Goal: Task Accomplishment & Management: Manage account settings

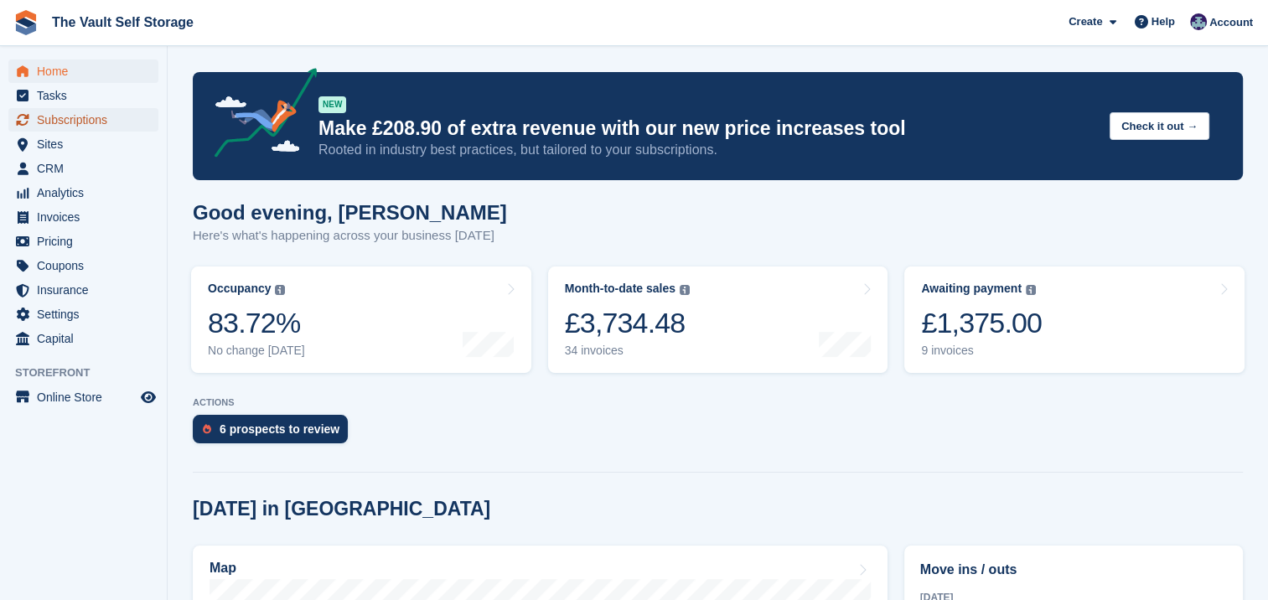
click at [107, 127] on span "Subscriptions" at bounding box center [87, 119] width 101 height 23
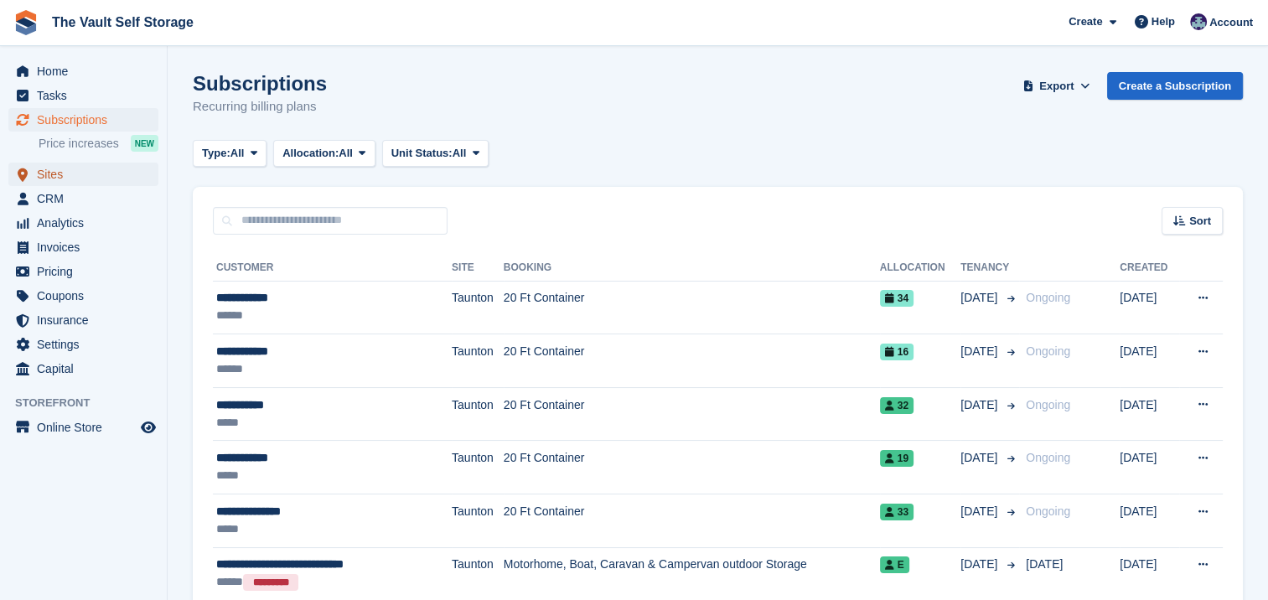
click at [74, 173] on span "Sites" at bounding box center [87, 174] width 101 height 23
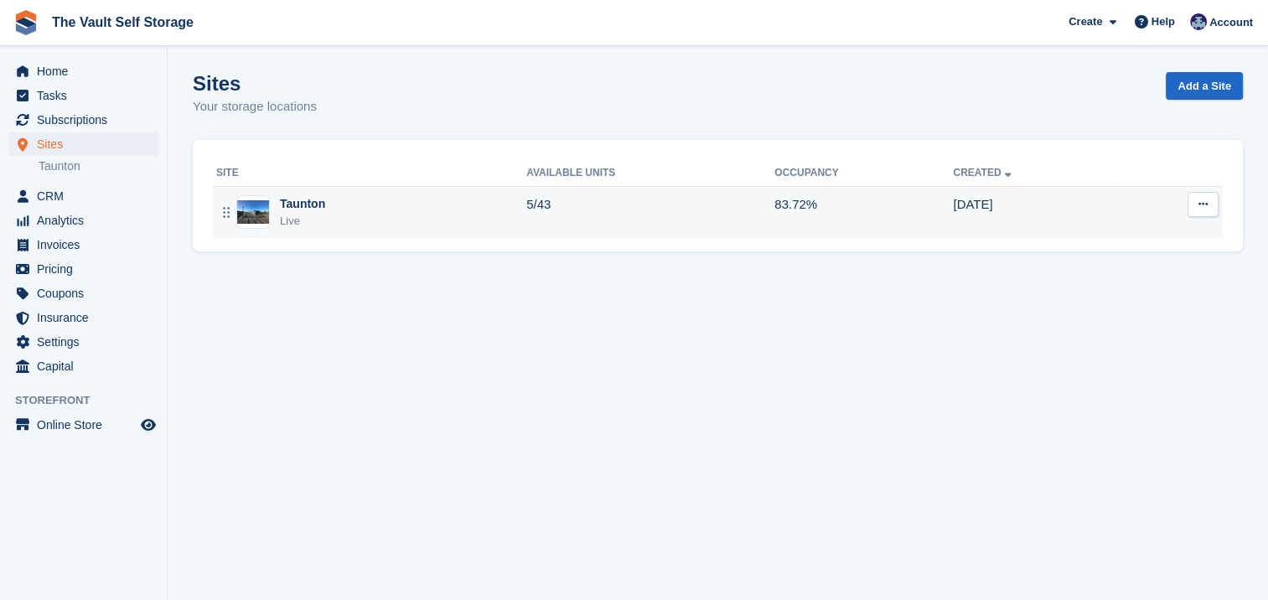
click at [359, 219] on div "Taunton Live" at bounding box center [371, 212] width 310 height 34
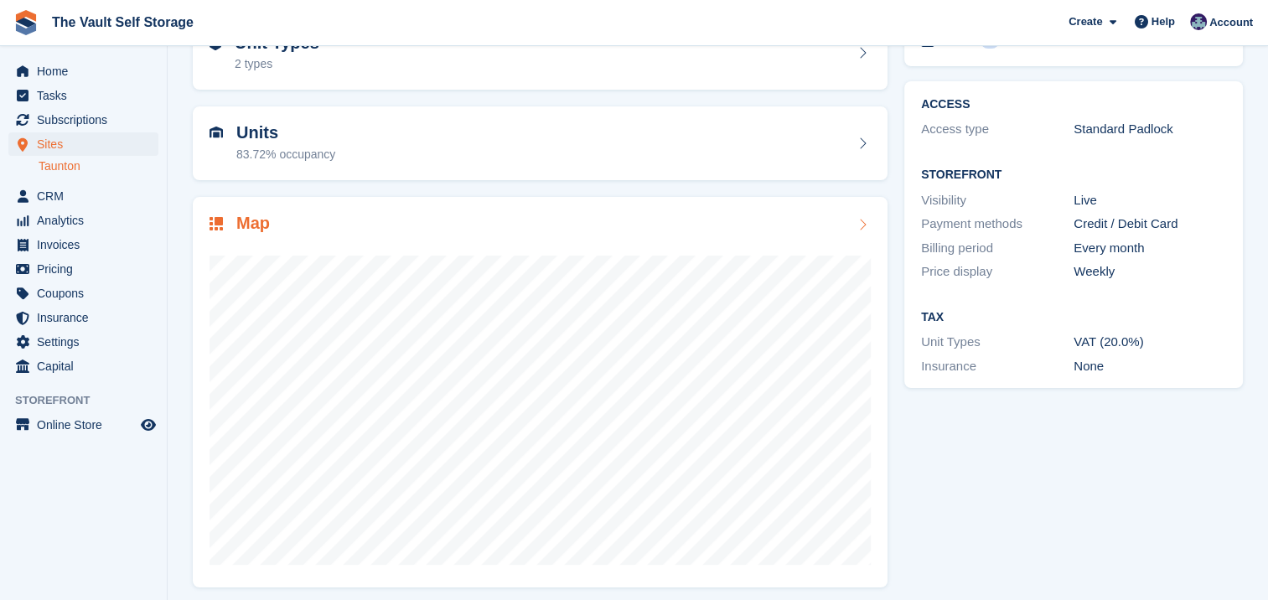
scroll to position [114, 0]
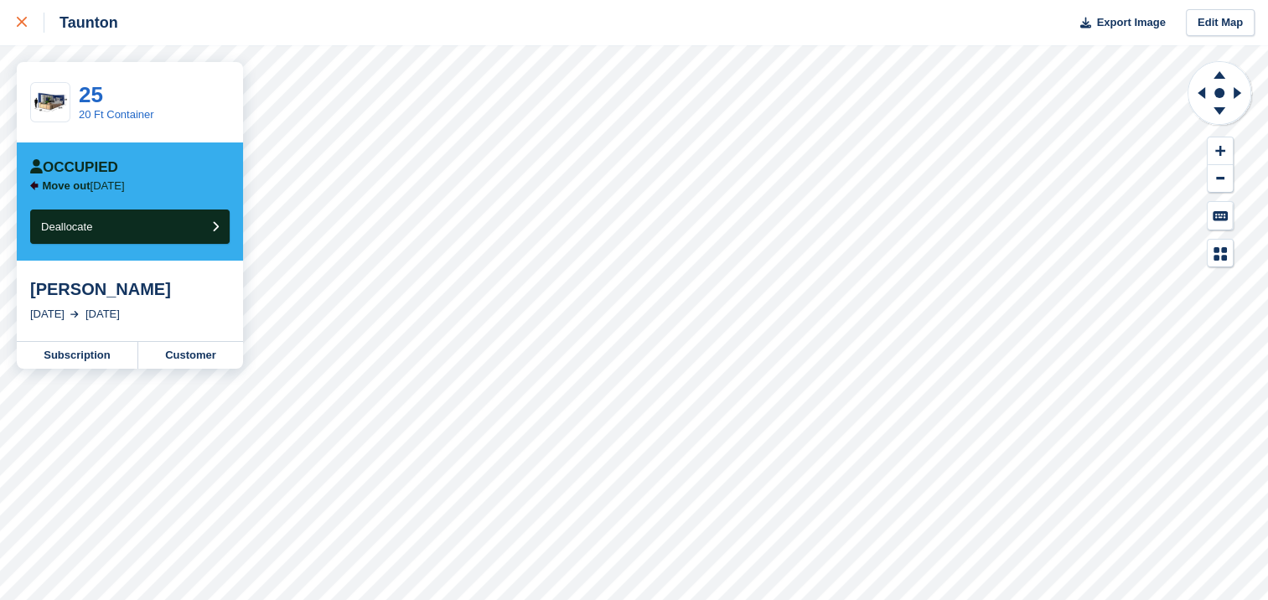
click at [31, 22] on div at bounding box center [31, 23] width 28 height 20
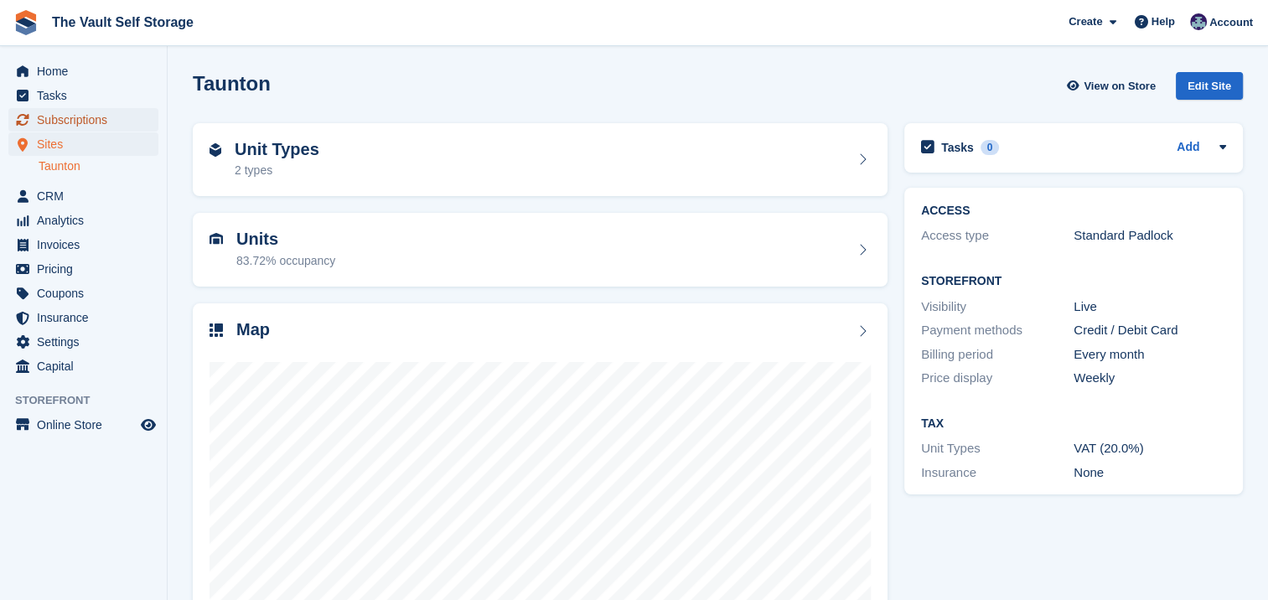
click at [70, 121] on span "Subscriptions" at bounding box center [87, 119] width 101 height 23
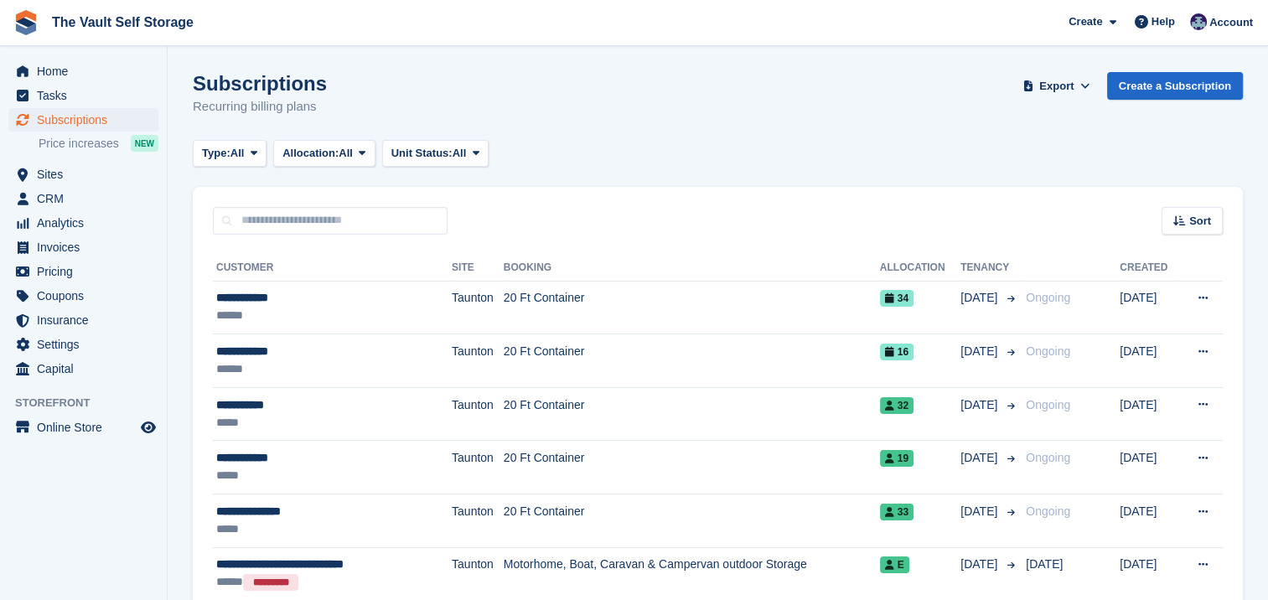
scroll to position [84, 0]
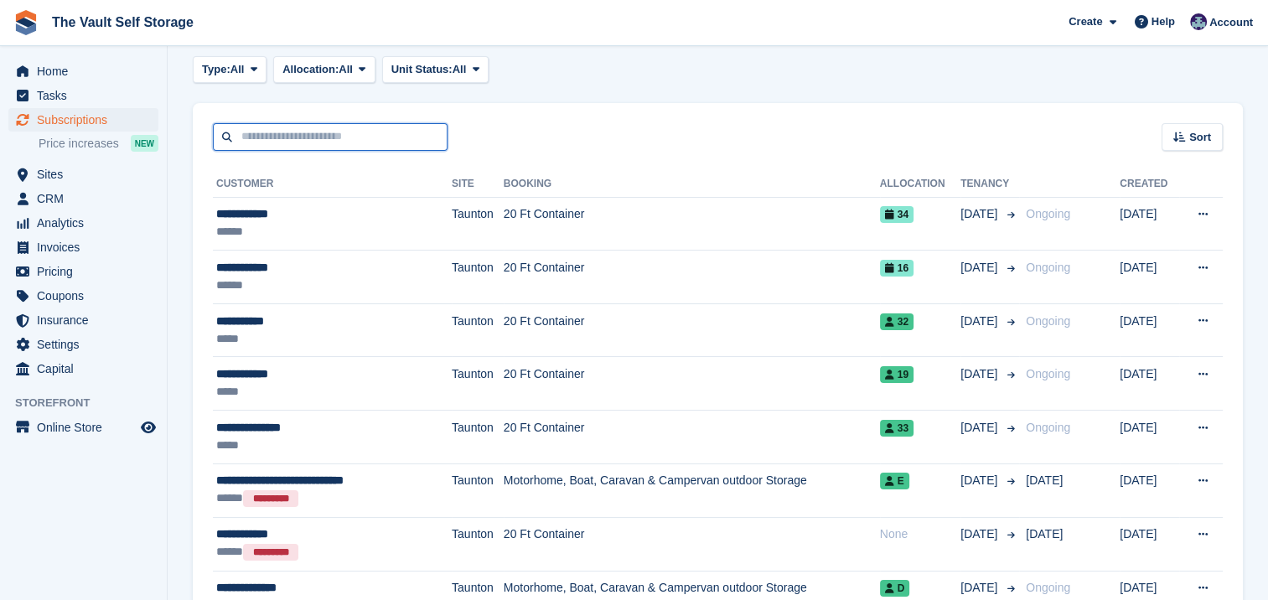
click at [402, 135] on input "text" at bounding box center [330, 137] width 235 height 28
type input "*****"
